Goal: Task Accomplishment & Management: Use online tool/utility

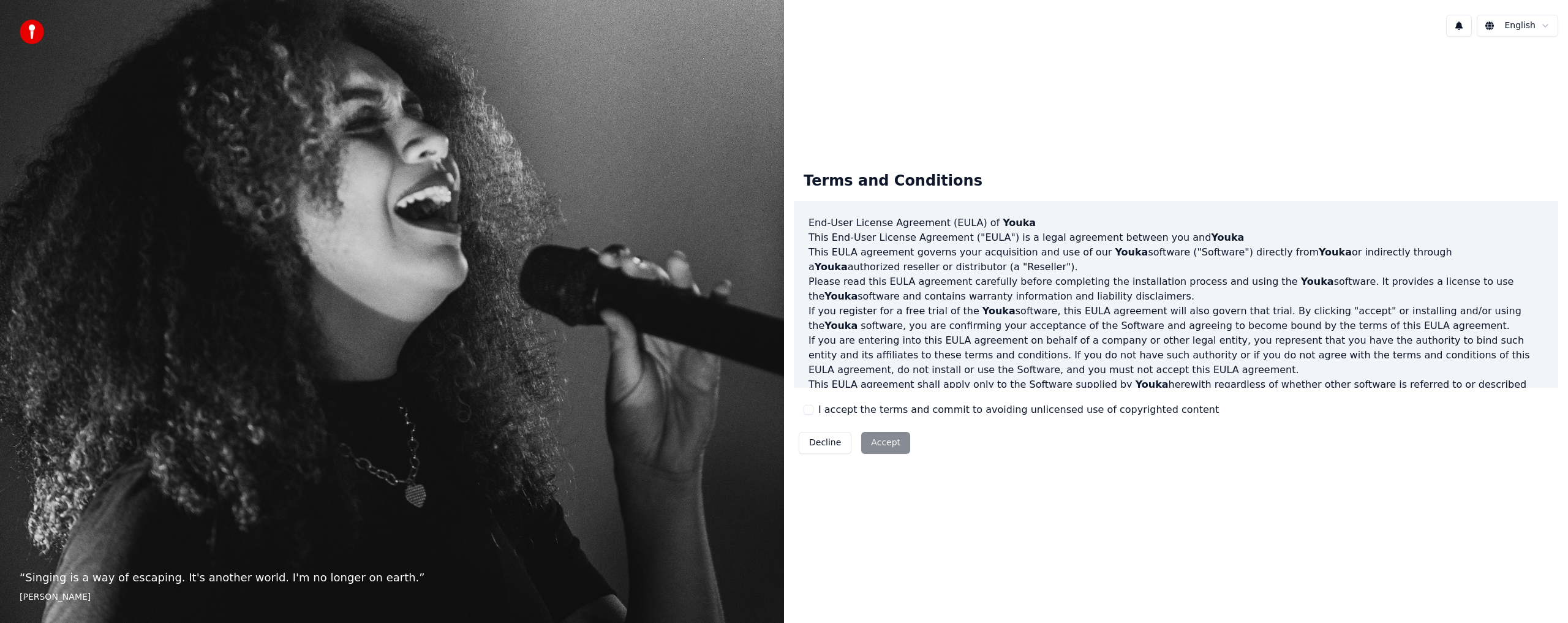
click at [807, 404] on div "I accept the terms and commit to avoiding unlicensed use of copyrighted content" at bounding box center [1011, 410] width 415 height 15
click at [809, 413] on button "I accept the terms and commit to avoiding unlicensed use of copyrighted content" at bounding box center [808, 410] width 9 height 9
click at [875, 449] on button "Accept" at bounding box center [885, 443] width 49 height 22
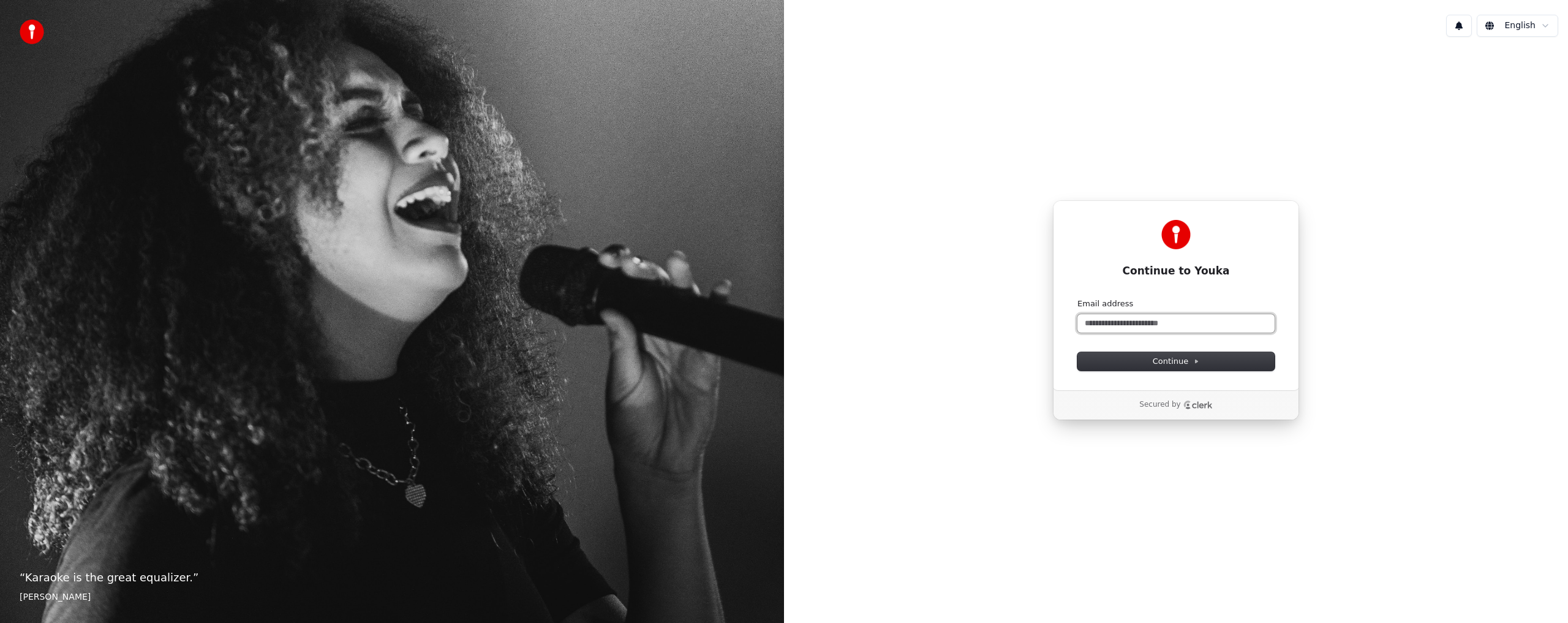
click at [1140, 322] on input "Email address" at bounding box center [1176, 324] width 197 height 19
click at [1199, 361] on button "Continue" at bounding box center [1176, 361] width 197 height 19
type input "**********"
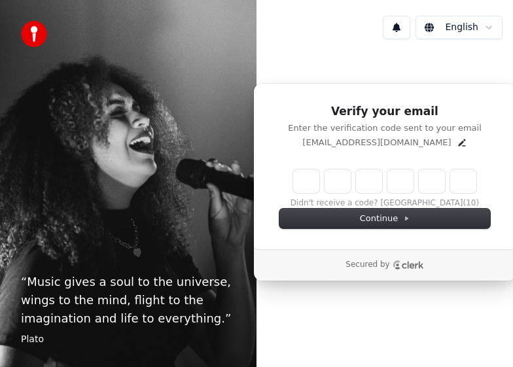
click at [304, 186] on input "Enter verification code" at bounding box center [384, 182] width 183 height 24
paste input "******"
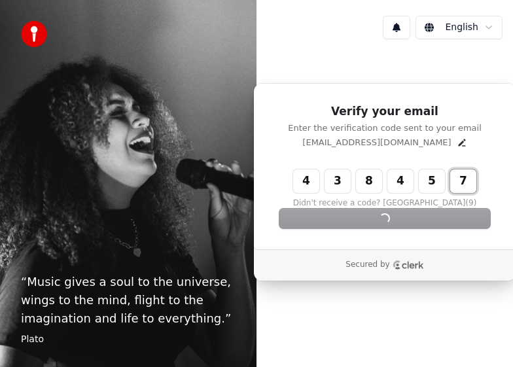
type input "******"
click at [390, 217] on div "Continue" at bounding box center [385, 219] width 211 height 20
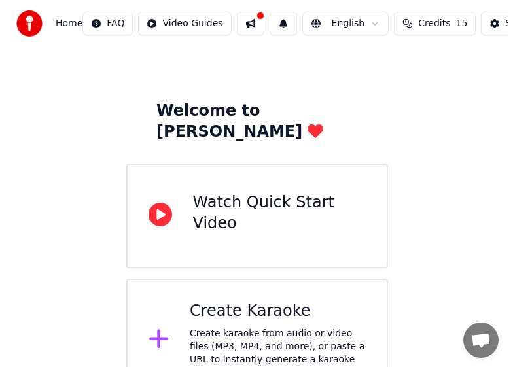
scroll to position [39, 0]
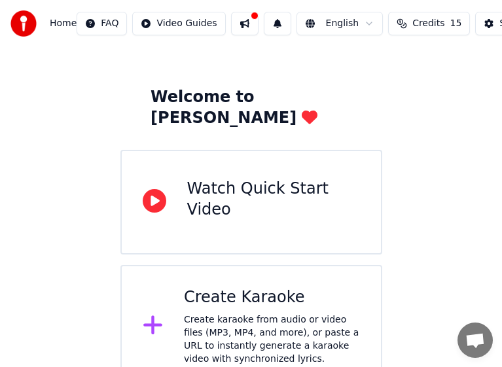
click at [236, 314] on div "Create karaoke from audio or video files (MP3, MP4, and more), or paste a URL t…" at bounding box center [272, 340] width 176 height 52
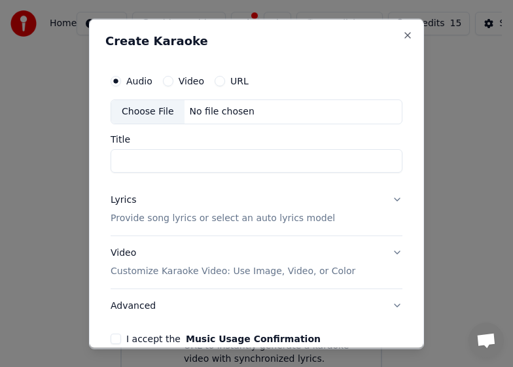
click at [276, 168] on input "Title" at bounding box center [257, 161] width 292 height 24
click at [278, 161] on input "Title" at bounding box center [257, 161] width 292 height 24
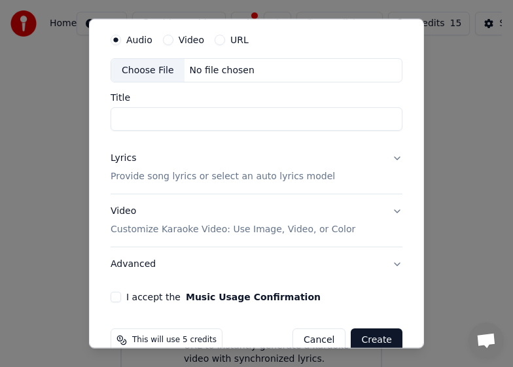
scroll to position [66, 0]
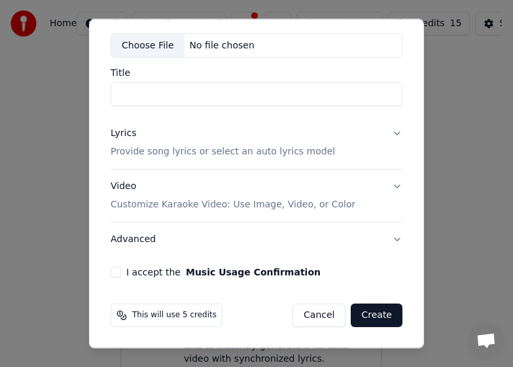
click at [115, 276] on button "I accept the Music Usage Confirmation" at bounding box center [116, 272] width 10 height 10
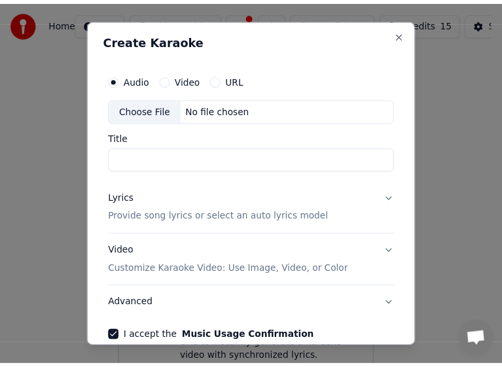
scroll to position [0, 0]
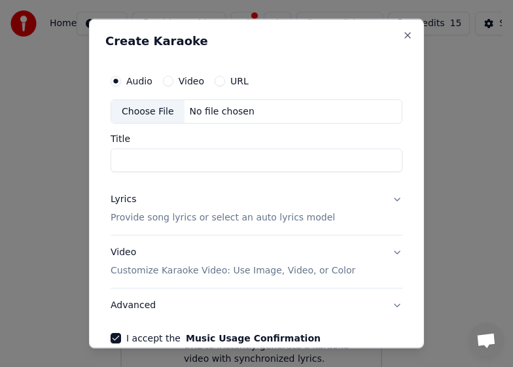
click at [215, 82] on button "URL" at bounding box center [220, 80] width 10 height 10
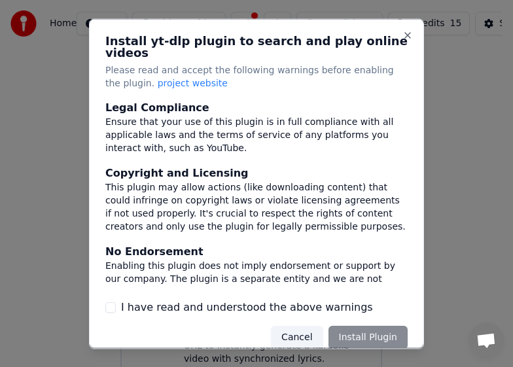
click at [292, 326] on button "Cancel" at bounding box center [297, 338] width 52 height 24
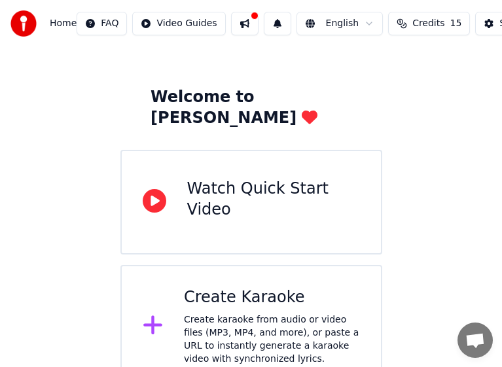
click at [318, 179] on div "Watch Quick Start Video" at bounding box center [273, 200] width 173 height 42
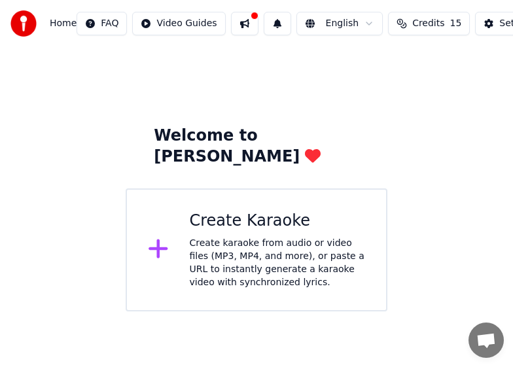
drag, startPoint x: 109, startPoint y: 119, endPoint x: 136, endPoint y: 115, distance: 27.2
click at [111, 118] on div "Welcome to Youka Create Karaoke Create karaoke from audio or video files (MP3, …" at bounding box center [256, 179] width 513 height 264
drag, startPoint x: 462, startPoint y: 232, endPoint x: 467, endPoint y: 226, distance: 8.4
click at [466, 227] on div "Welcome to Youka Create Karaoke Create karaoke from audio or video files (MP3, …" at bounding box center [256, 179] width 513 height 264
